Goal: Information Seeking & Learning: Understand process/instructions

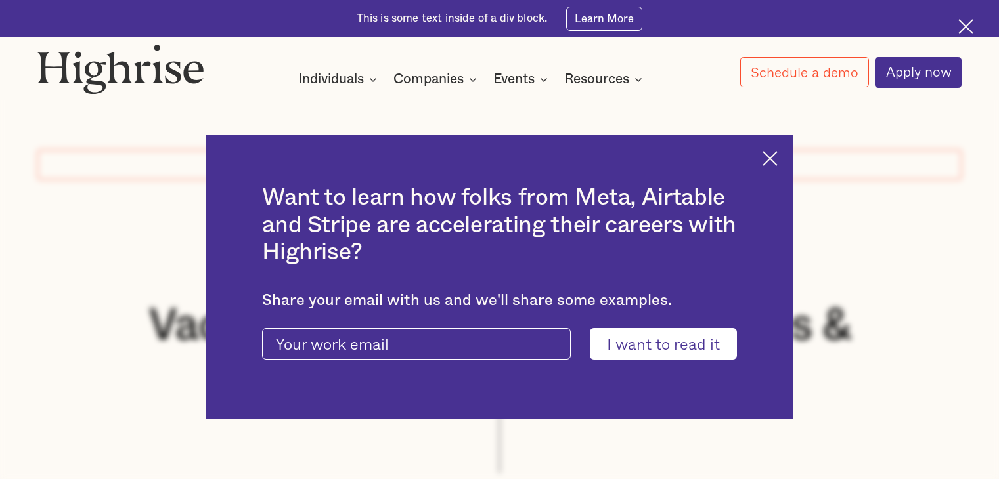
scroll to position [591, 0]
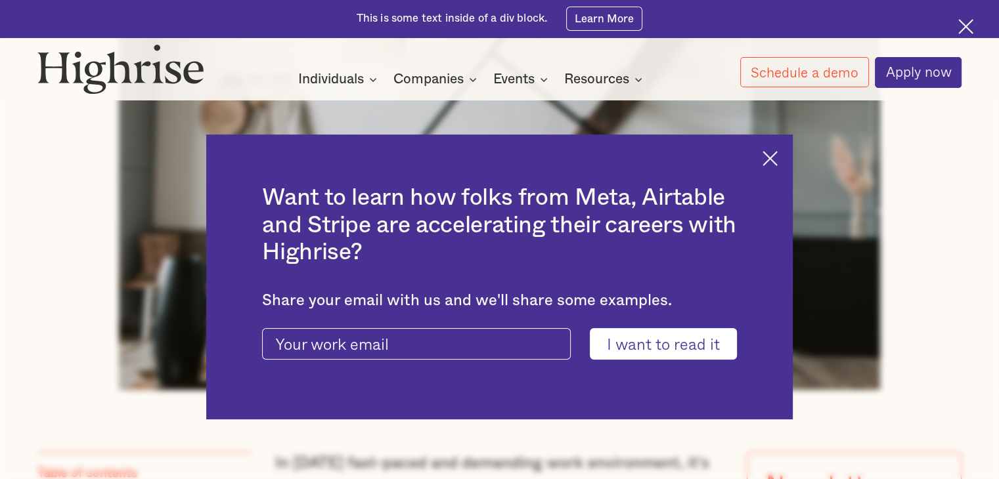
click at [778, 160] on img at bounding box center [770, 158] width 15 height 15
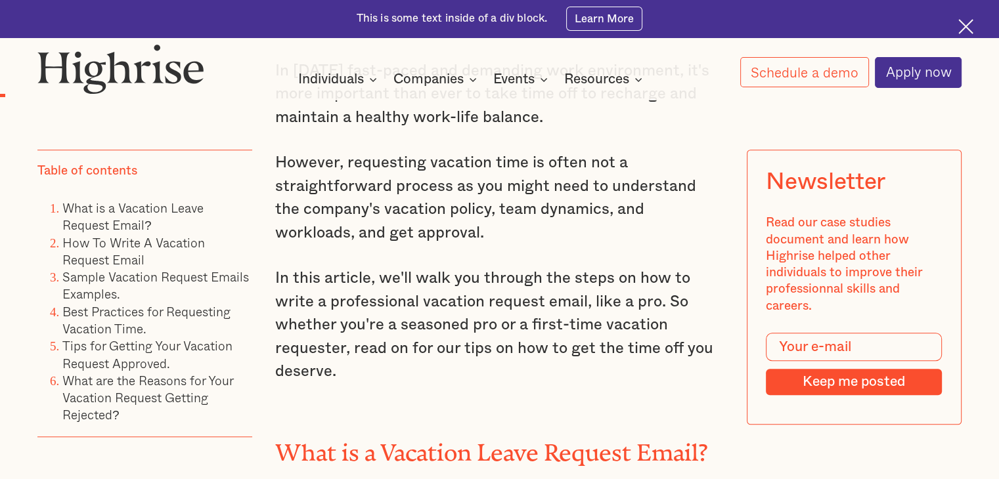
scroll to position [985, 0]
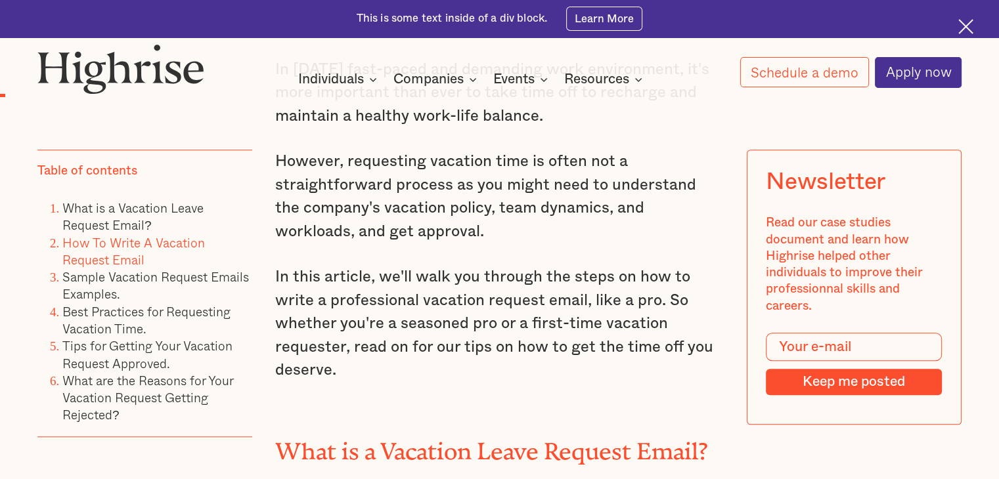
click at [123, 243] on link "How To Write A Vacation Request Email" at bounding box center [133, 251] width 143 height 36
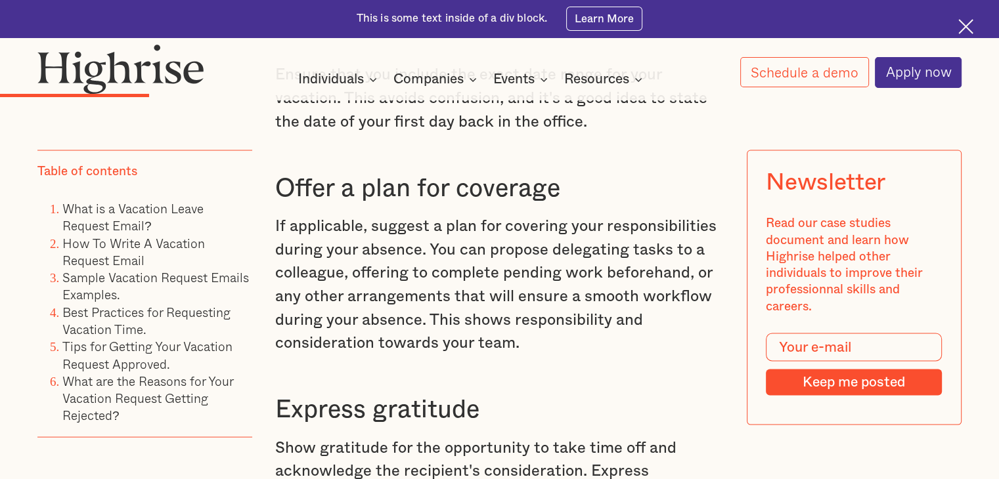
scroll to position [2627, 0]
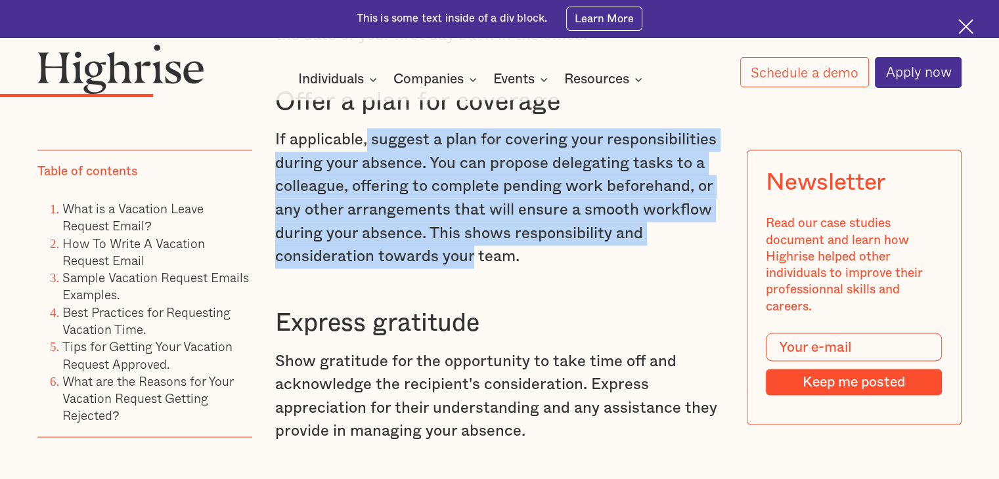
drag, startPoint x: 364, startPoint y: 166, endPoint x: 471, endPoint y: 282, distance: 157.6
click at [471, 269] on p "If applicable, suggest a plan for covering your responsibilities during your ab…" at bounding box center [499, 199] width 449 height 141
click at [472, 269] on p "If applicable, suggest a plan for covering your responsibilities during your ab…" at bounding box center [499, 199] width 449 height 141
drag, startPoint x: 470, startPoint y: 287, endPoint x: 359, endPoint y: 154, distance: 173.0
click at [359, 154] on p "If applicable, suggest a plan for covering your responsibilities during your ab…" at bounding box center [499, 199] width 449 height 141
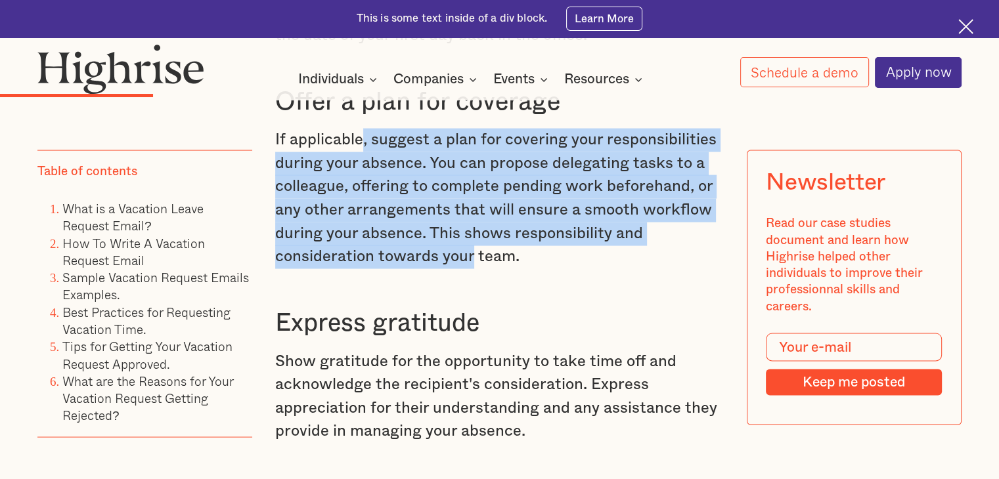
click at [359, 154] on p "If applicable, suggest a plan for covering your responsibilities during your ab…" at bounding box center [499, 199] width 449 height 141
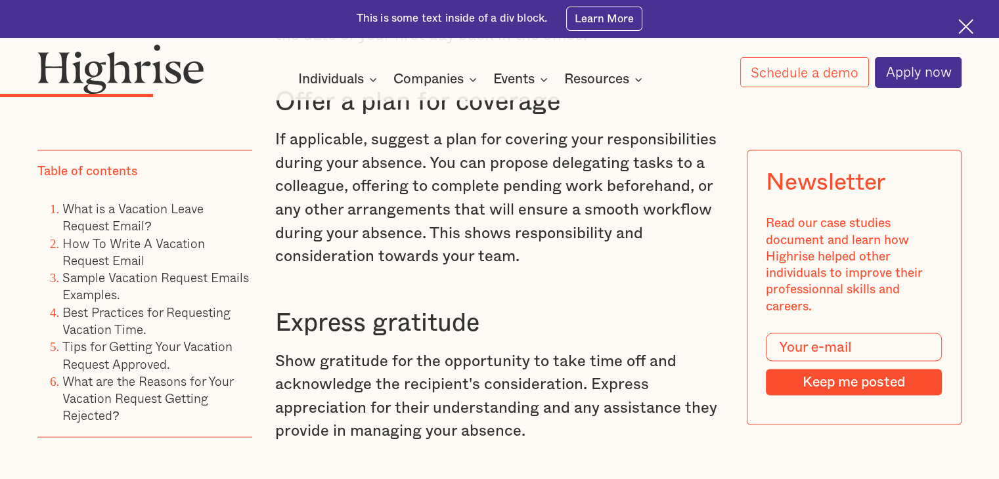
drag, startPoint x: 338, startPoint y: 156, endPoint x: 350, endPoint y: 156, distance: 12.5
click at [345, 156] on p "If applicable, suggest a plan for covering your responsibilities during your ab…" at bounding box center [499, 199] width 449 height 141
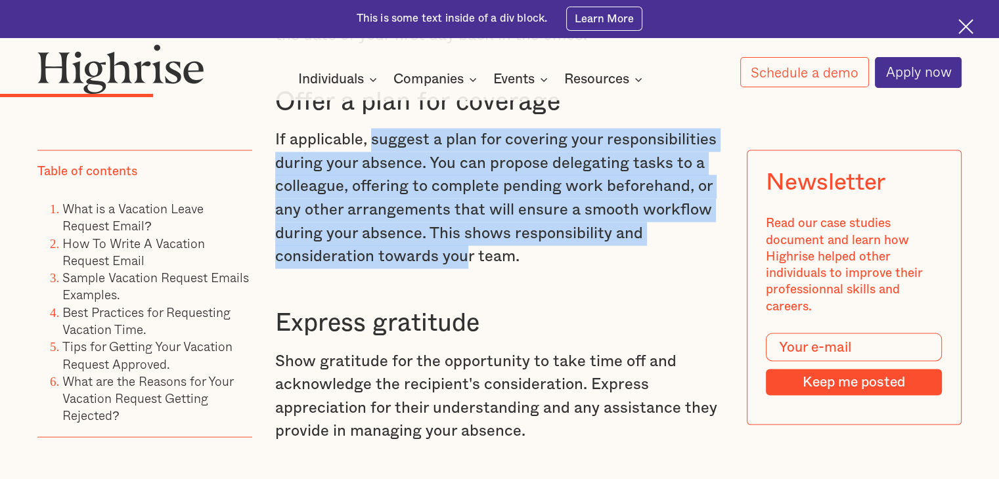
drag, startPoint x: 368, startPoint y: 166, endPoint x: 467, endPoint y: 286, distance: 155.3
click at [467, 269] on p "If applicable, suggest a plan for covering your responsibilities during your ab…" at bounding box center [499, 199] width 449 height 141
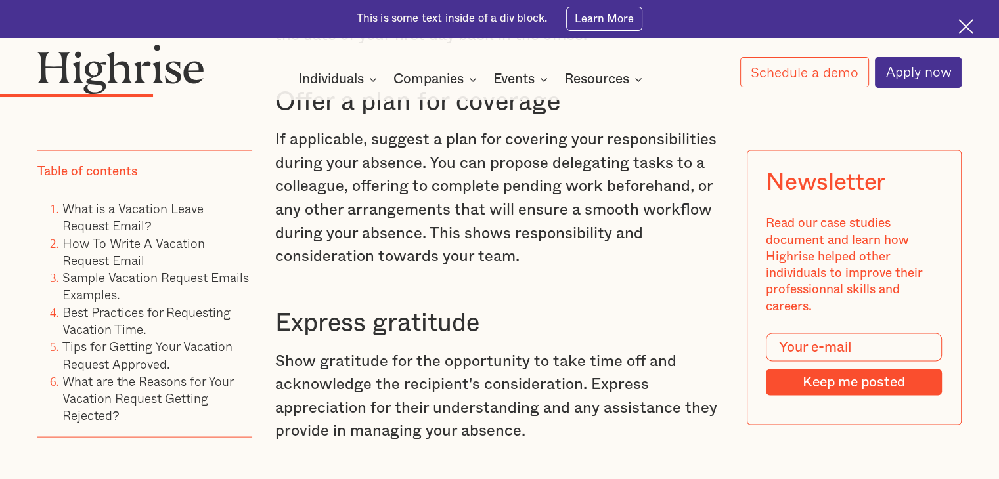
click at [470, 269] on p "If applicable, suggest a plan for covering your responsibilities during your ab…" at bounding box center [499, 199] width 449 height 141
